Goal: Information Seeking & Learning: Compare options

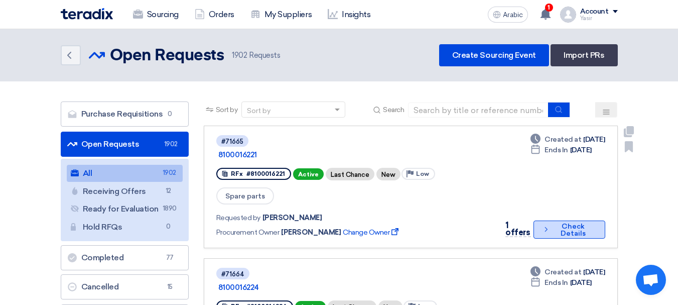
click at [561, 222] on font "Check Details" at bounding box center [573, 230] width 25 height 16
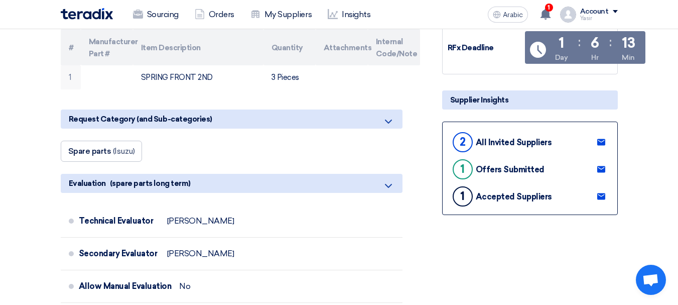
scroll to position [201, 0]
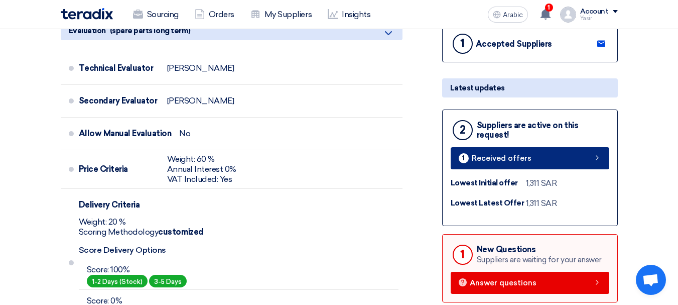
click at [572, 163] on link "1 Received offers" at bounding box center [530, 158] width 159 height 22
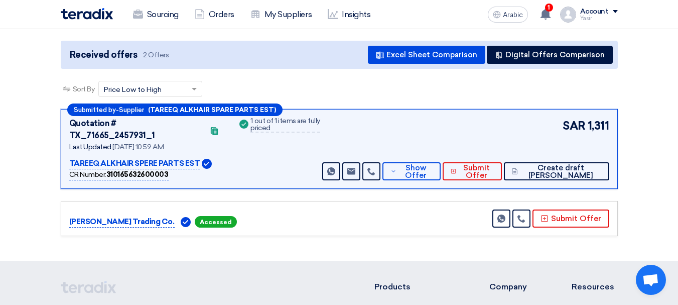
scroll to position [100, 0]
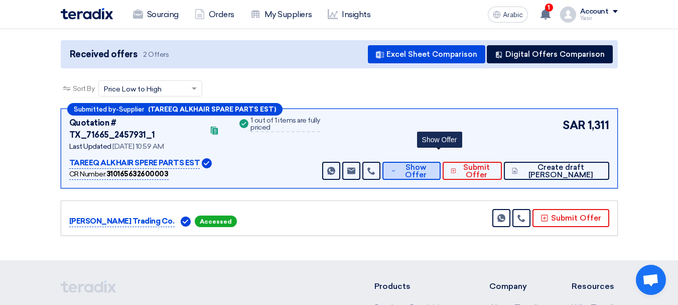
click at [427, 164] on font "Show Offer" at bounding box center [416, 171] width 22 height 17
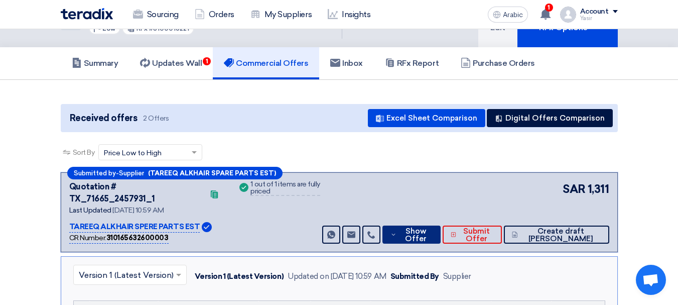
scroll to position [0, 0]
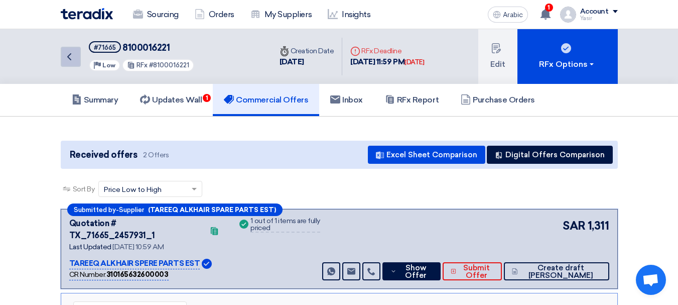
click at [74, 59] on icon "Back" at bounding box center [69, 57] width 12 height 12
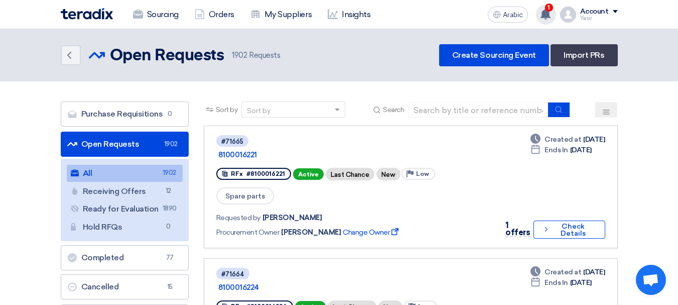
click at [550, 14] on use at bounding box center [546, 14] width 10 height 11
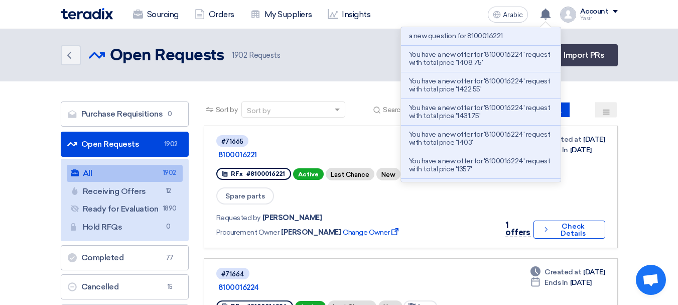
click at [436, 60] on font "You have a new offer for '8100016224' request with total price '1408.75'" at bounding box center [479, 58] width 141 height 17
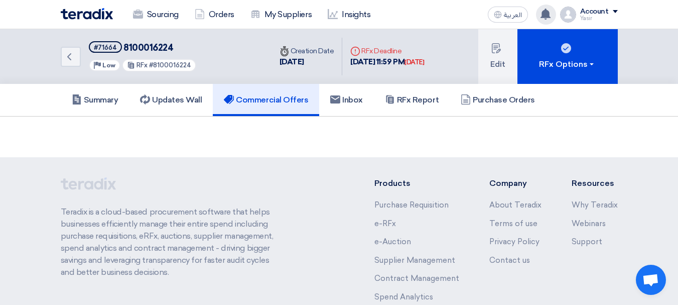
click at [544, 7] on div "Your notification list is empty" at bounding box center [546, 15] width 20 height 20
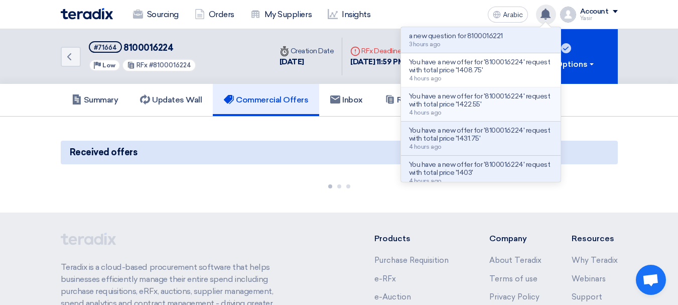
click at [453, 100] on font "You have a new offer for '8100016224' request with total price '1422.55'" at bounding box center [479, 100] width 141 height 17
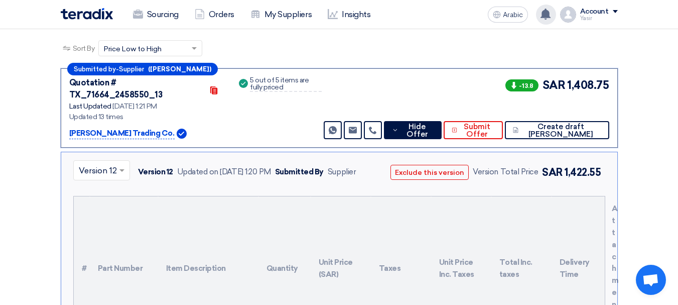
click at [543, 14] on use at bounding box center [546, 14] width 10 height 11
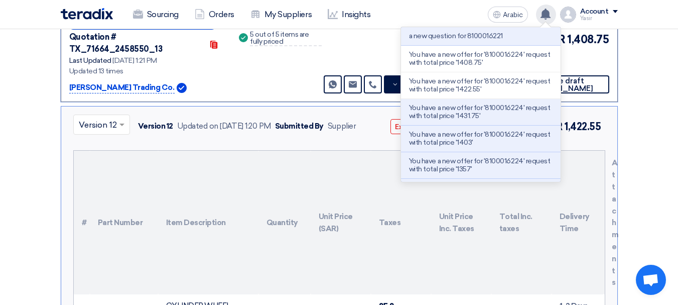
scroll to position [209, 0]
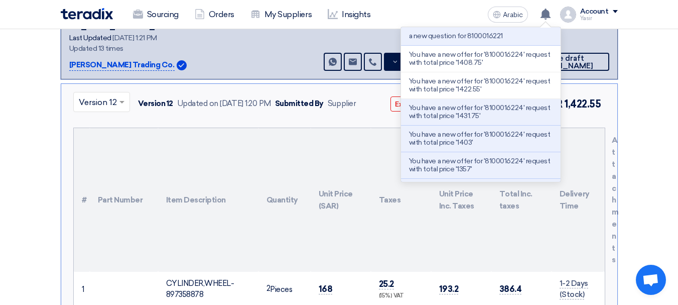
drag, startPoint x: 471, startPoint y: 133, endPoint x: 611, endPoint y: 12, distance: 185.5
click at [611, 12] on div "Account" at bounding box center [599, 12] width 38 height 9
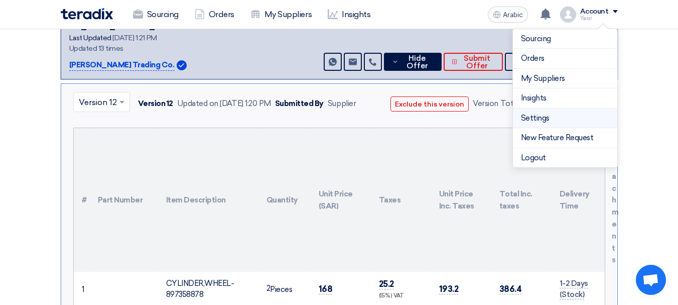
click at [545, 109] on li "Settings" at bounding box center [565, 118] width 104 height 20
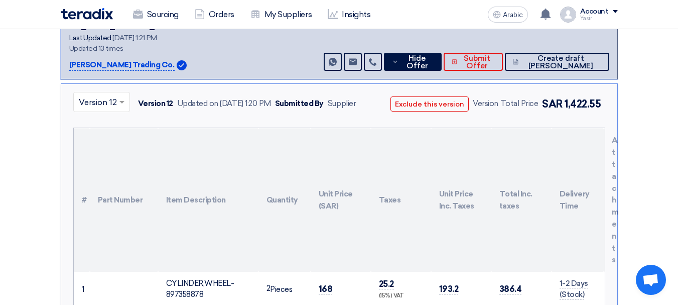
click at [613, 10] on span at bounding box center [615, 11] width 5 height 3
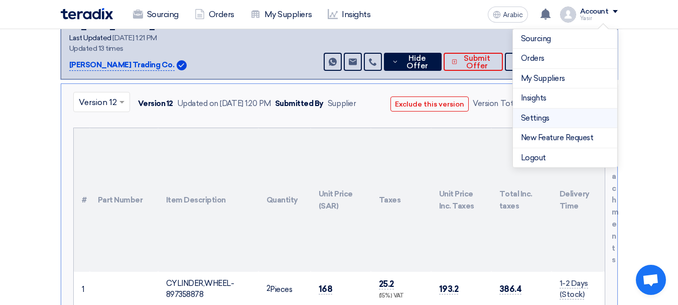
click at [537, 120] on font "Settings" at bounding box center [535, 117] width 29 height 9
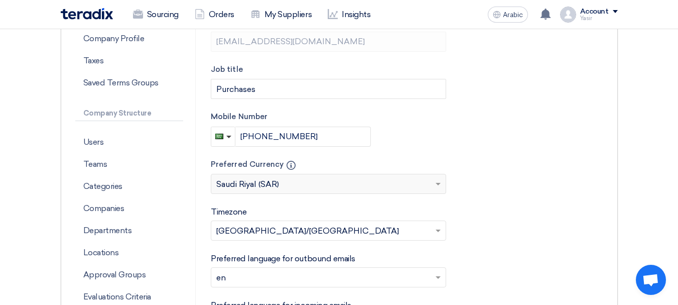
scroll to position [251, 0]
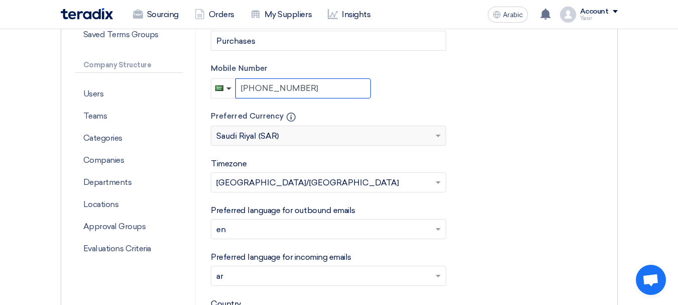
click at [281, 85] on input "+966 597003131" at bounding box center [303, 88] width 136 height 20
click at [571, 165] on form "Upload your profile photo First name Yasir Last name Ali Email Address yasir@na…" at bounding box center [407, 139] width 393 height 532
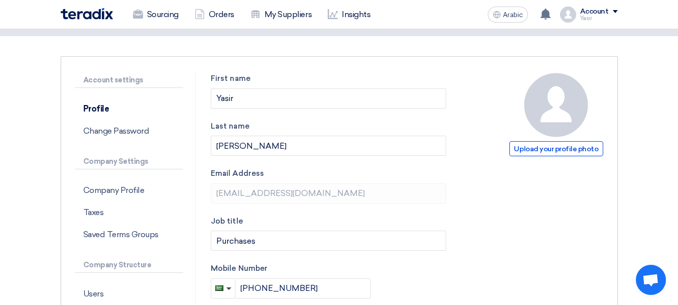
scroll to position [0, 0]
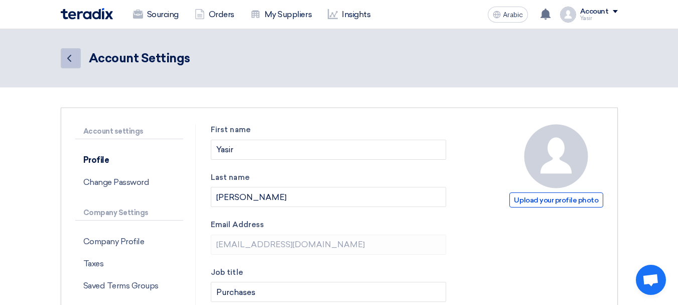
click at [68, 61] on icon "Back" at bounding box center [69, 58] width 12 height 12
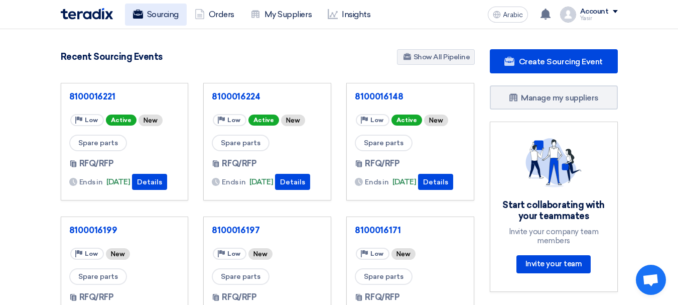
click at [165, 16] on font "Sourcing" at bounding box center [163, 15] width 32 height 10
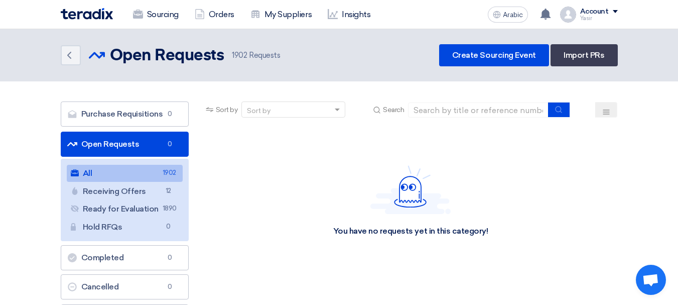
click at [126, 171] on link "All All 1902" at bounding box center [125, 173] width 116 height 17
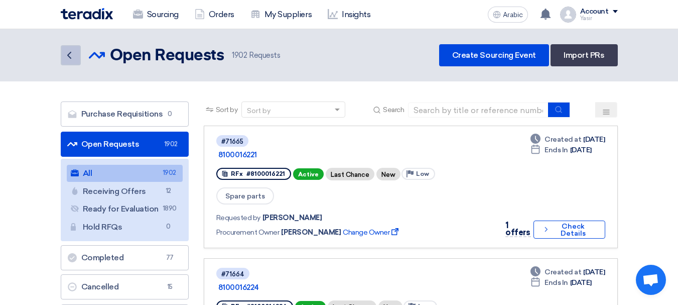
click at [73, 54] on icon "Back" at bounding box center [69, 55] width 12 height 12
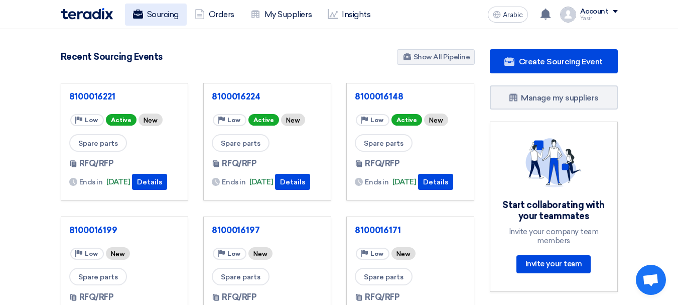
click at [167, 19] on font "Sourcing" at bounding box center [163, 15] width 32 height 10
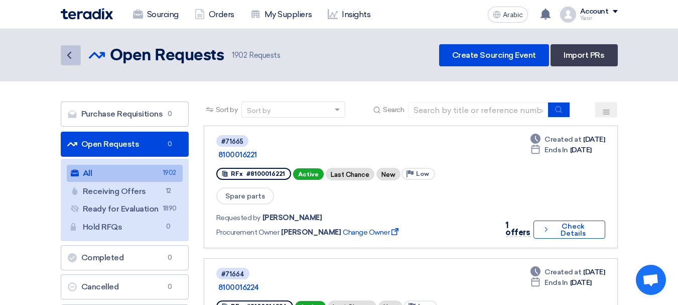
click at [65, 61] on icon "Back" at bounding box center [69, 55] width 12 height 12
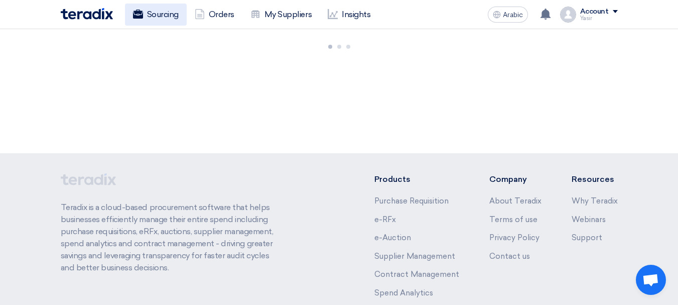
click at [159, 18] on font "Sourcing" at bounding box center [163, 15] width 32 height 10
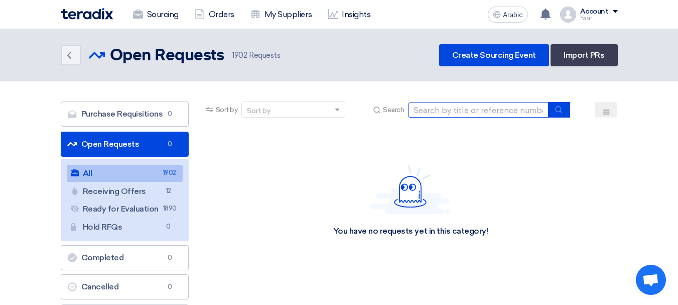
click at [443, 111] on input at bounding box center [478, 109] width 141 height 15
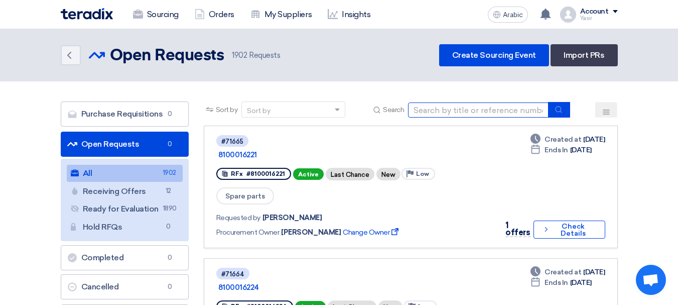
click at [497, 107] on input at bounding box center [478, 109] width 141 height 15
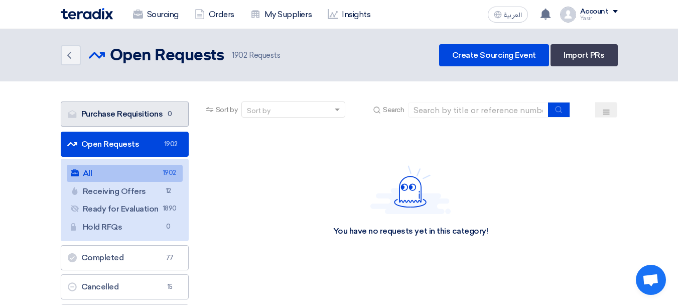
scroll to position [50, 0]
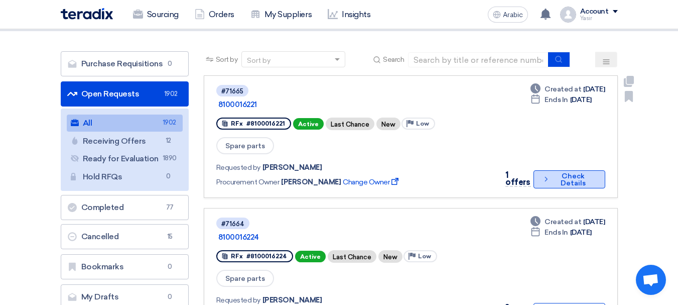
click at [544, 174] on icon "Check details" at bounding box center [546, 179] width 8 height 10
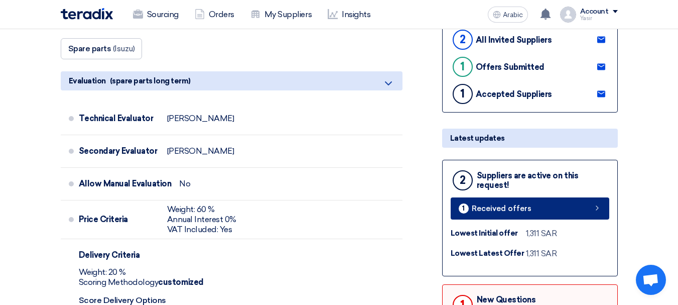
click at [564, 212] on link "1 Received offers" at bounding box center [530, 208] width 159 height 22
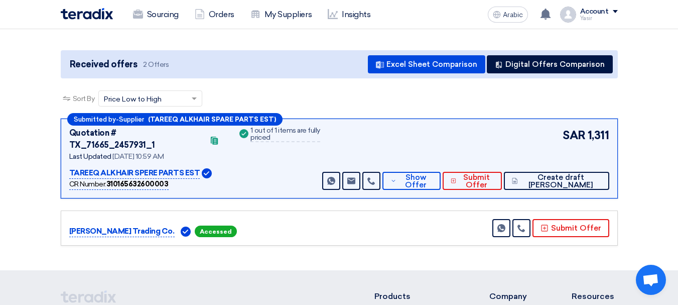
scroll to position [151, 0]
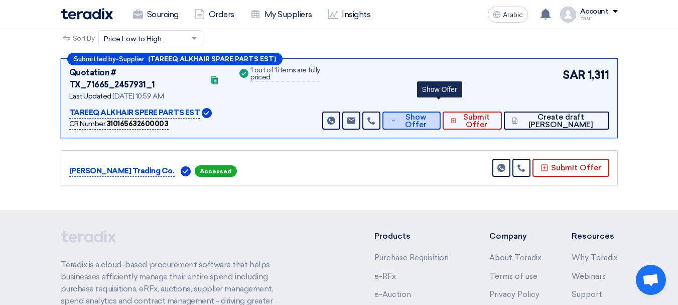
click at [427, 112] on font "Show Offer" at bounding box center [416, 120] width 22 height 17
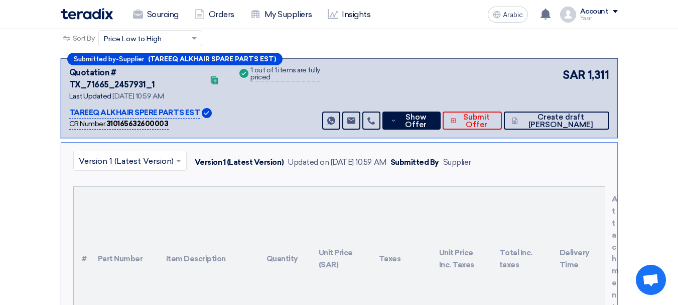
click at [353, 206] on th "Unit Price (SAR)" at bounding box center [341, 259] width 60 height 144
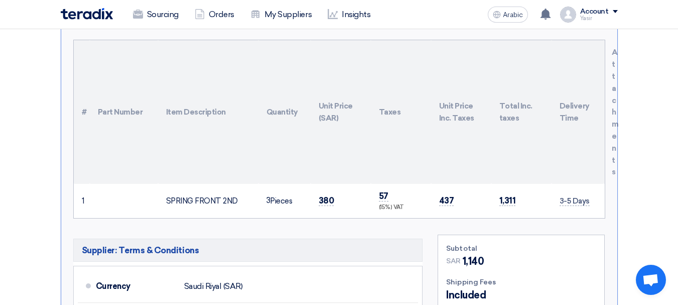
scroll to position [301, 0]
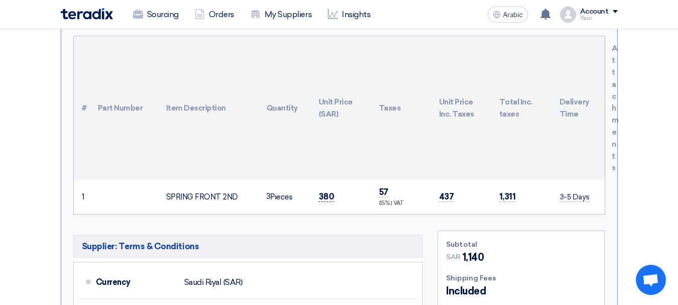
click at [330, 191] on font "380" at bounding box center [327, 196] width 16 height 10
click at [287, 192] on font "Pieces" at bounding box center [281, 196] width 22 height 9
click at [319, 191] on font "380" at bounding box center [327, 196] width 16 height 10
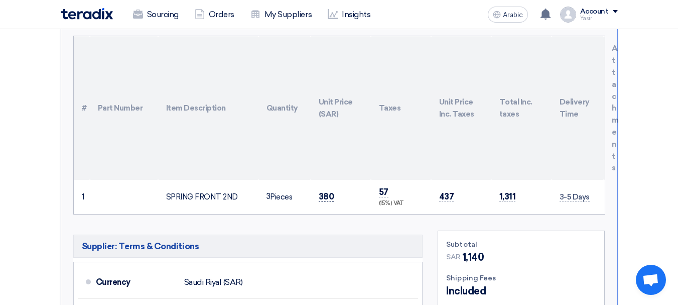
click at [319, 191] on font "380" at bounding box center [327, 196] width 16 height 10
click at [274, 192] on font "Pieces" at bounding box center [281, 196] width 22 height 9
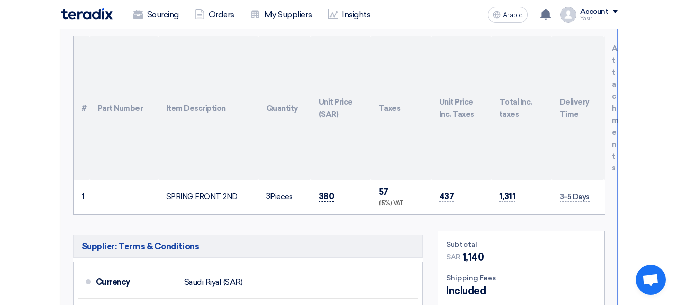
click at [326, 191] on font "380" at bounding box center [327, 196] width 16 height 10
drag, startPoint x: 186, startPoint y: 180, endPoint x: 293, endPoint y: 180, distance: 106.9
click at [278, 180] on tr "1 SPRING FRONT 2ND 3" at bounding box center [339, 197] width 531 height 34
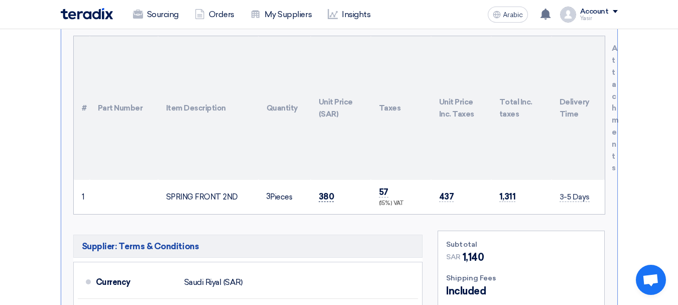
click at [323, 191] on font "380" at bounding box center [327, 196] width 16 height 10
click at [325, 191] on font "380" at bounding box center [327, 196] width 16 height 10
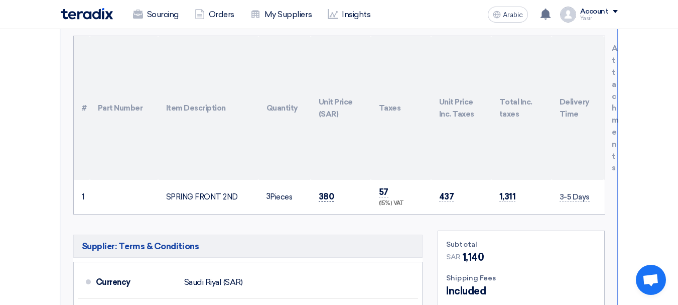
click at [325, 191] on font "380" at bounding box center [327, 196] width 16 height 10
click at [382, 187] on font "57" at bounding box center [384, 192] width 10 height 10
click at [319, 191] on font "380" at bounding box center [327, 196] width 16 height 10
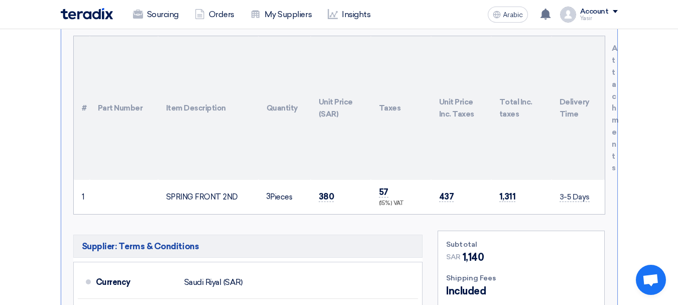
click at [279, 192] on font "Pieces" at bounding box center [281, 196] width 22 height 9
click at [328, 191] on font "380" at bounding box center [327, 196] width 16 height 10
click at [324, 191] on font "380" at bounding box center [327, 196] width 16 height 10
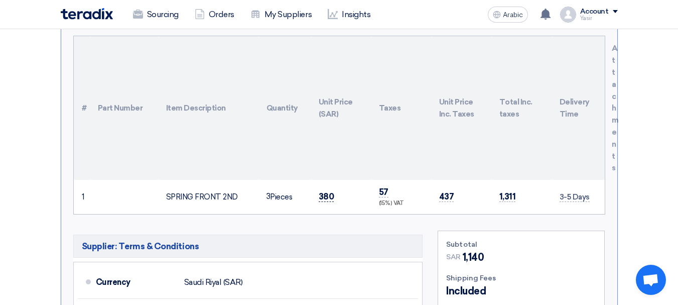
click at [324, 191] on font "380" at bounding box center [327, 196] width 16 height 10
click at [330, 191] on font "380" at bounding box center [327, 196] width 16 height 10
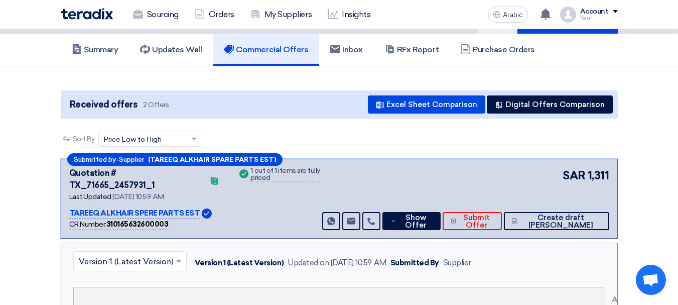
scroll to position [0, 0]
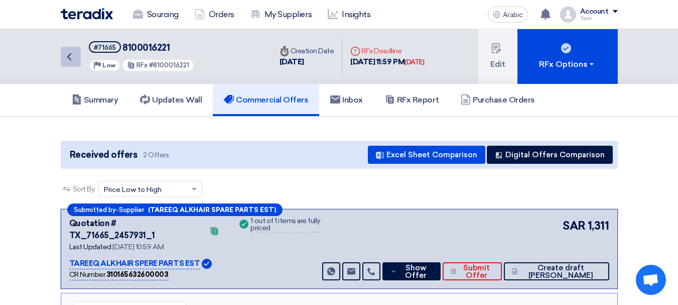
click at [79, 57] on link "Back" at bounding box center [71, 57] width 20 height 20
